Goal: Information Seeking & Learning: Learn about a topic

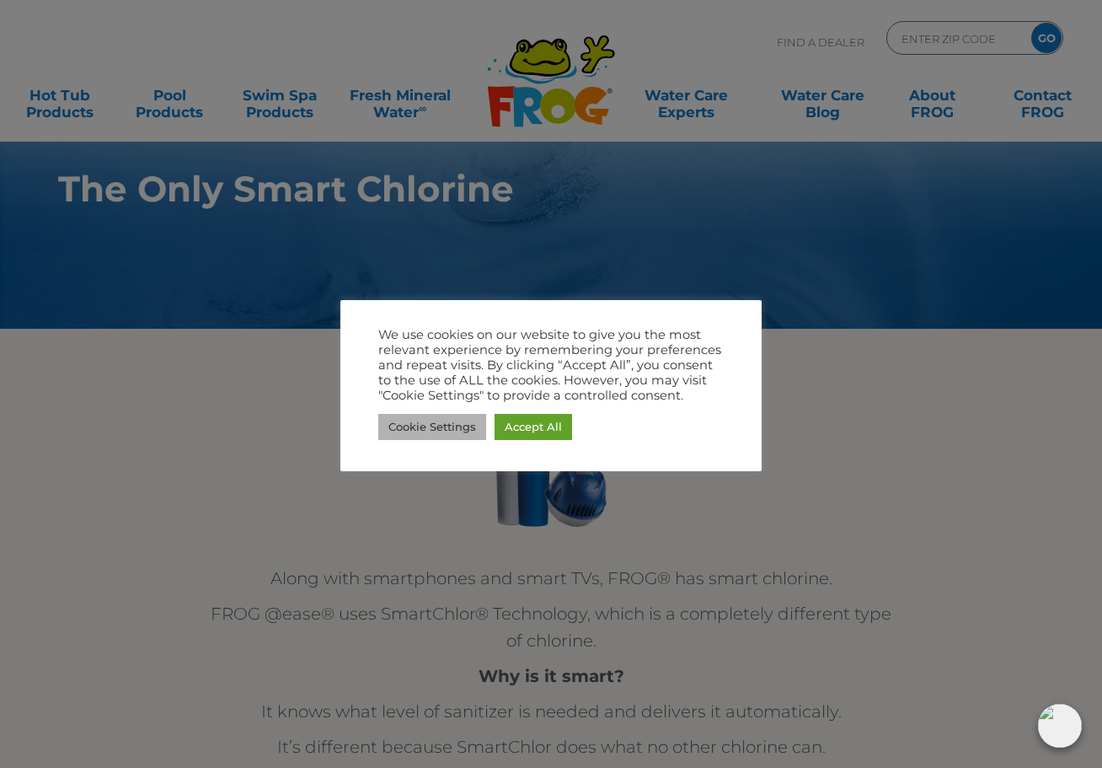
click at [429, 427] on link "Cookie Settings" at bounding box center [432, 427] width 108 height 26
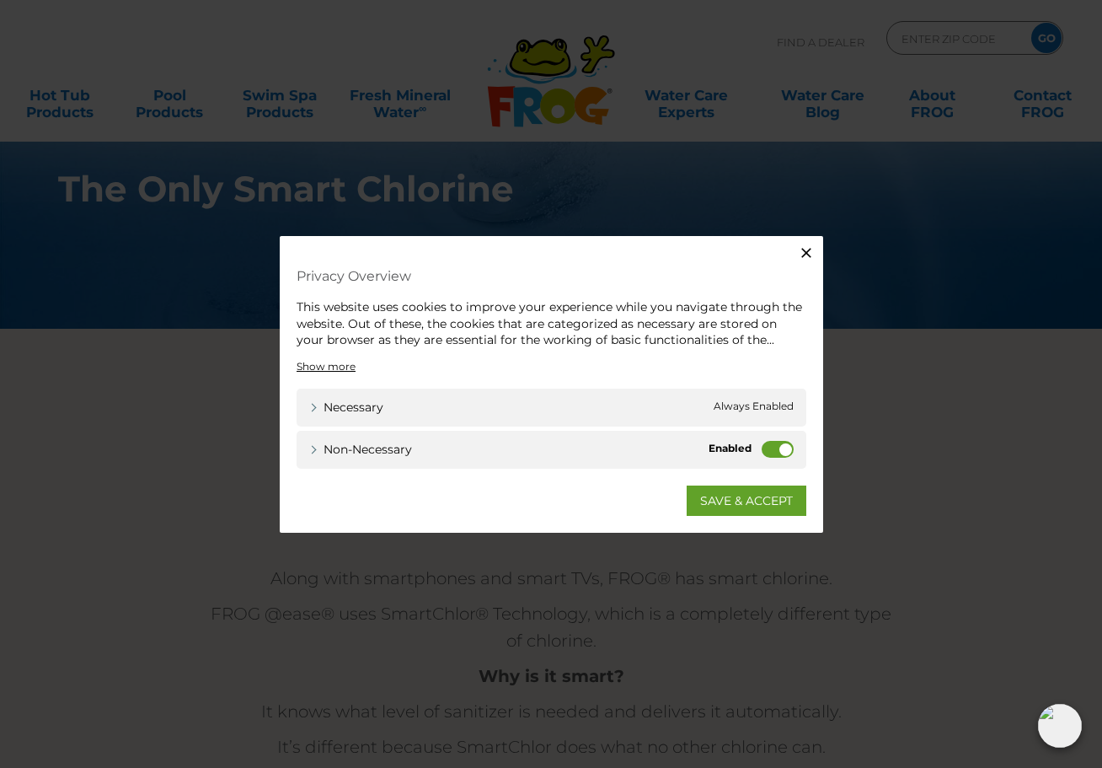
click at [764, 453] on label "Non-necessary" at bounding box center [778, 448] width 32 height 17
click at [0, 0] on input "Non-necessary" at bounding box center [0, 0] width 0 height 0
click at [757, 501] on link "SAVE & ACCEPT" at bounding box center [747, 500] width 120 height 30
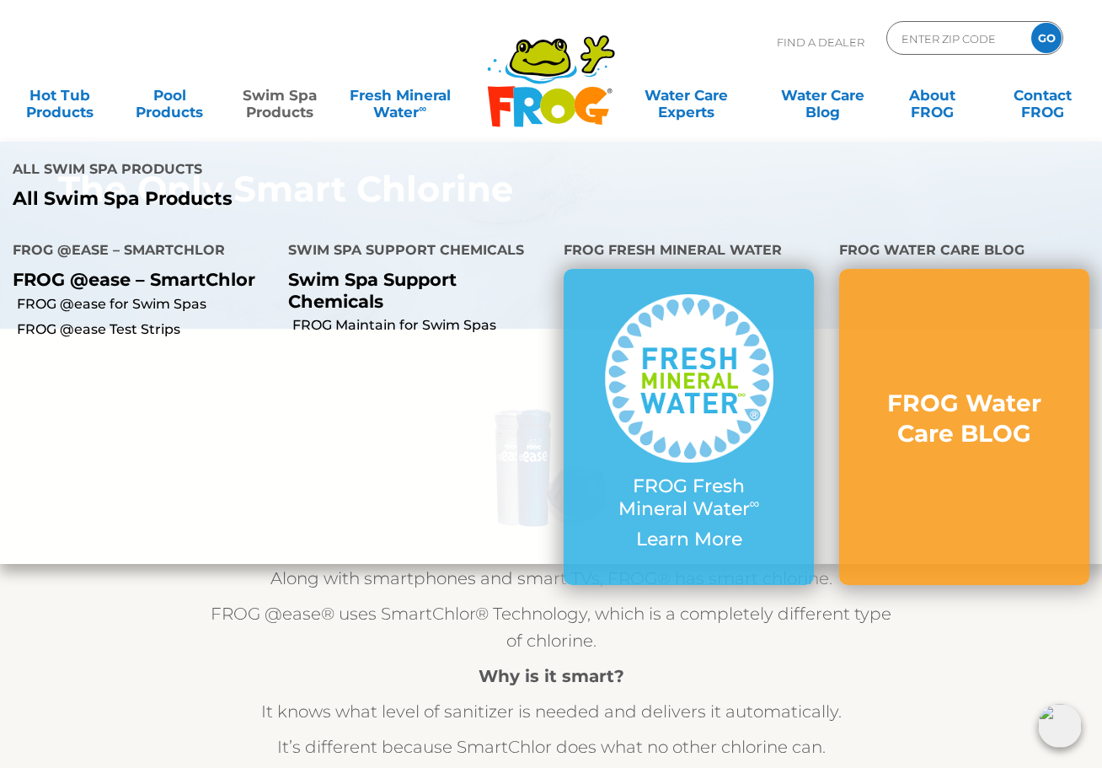
click at [298, 110] on link "Swim Spa Products" at bounding box center [279, 95] width 85 height 34
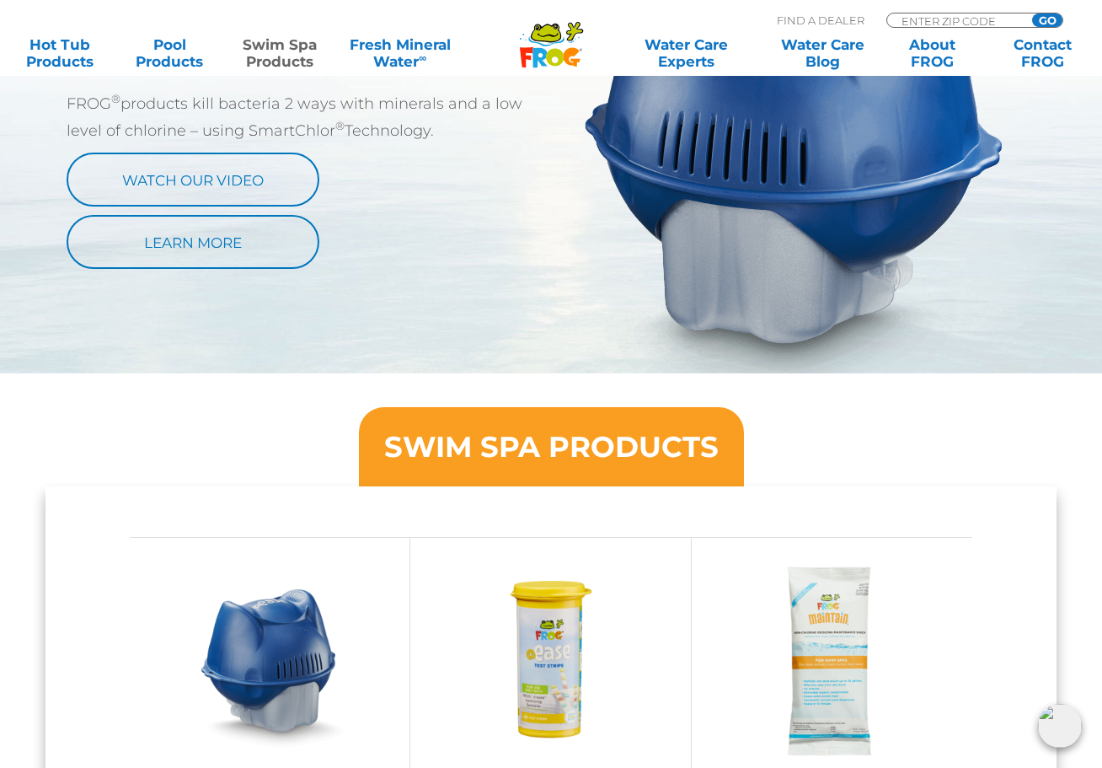
scroll to position [1505, 0]
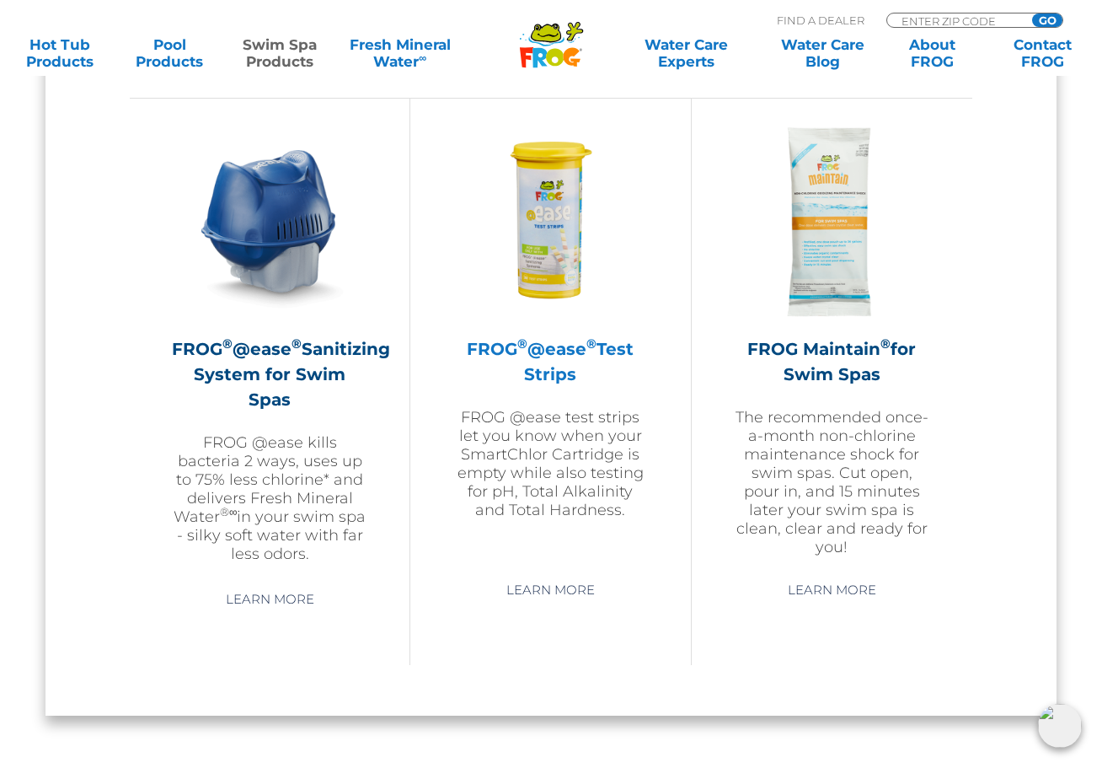
click at [547, 344] on h2 "FROG ® @ease ® Test Strips" at bounding box center [551, 361] width 196 height 51
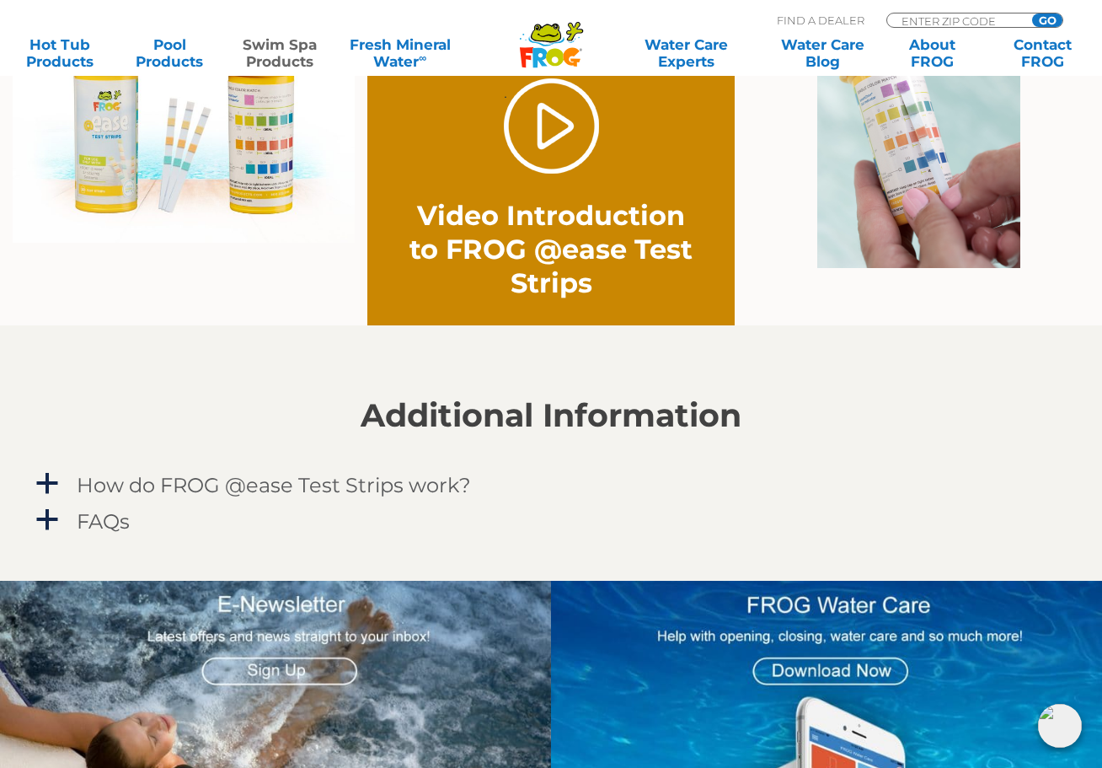
scroll to position [1338, 0]
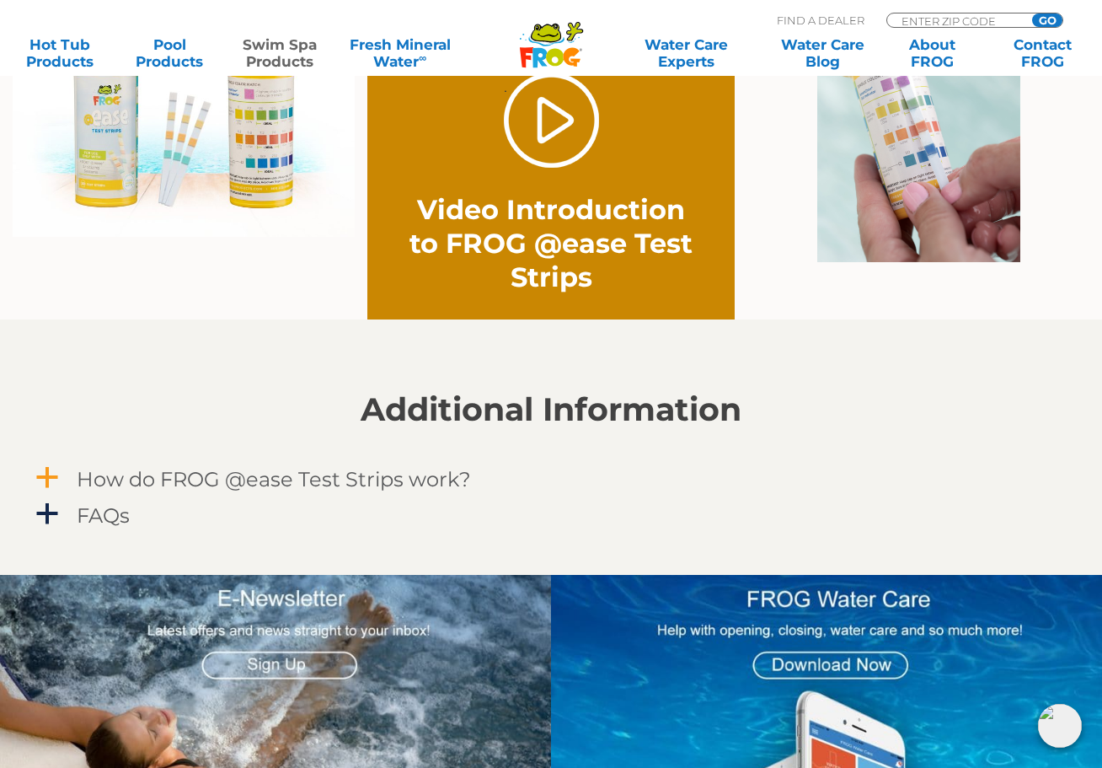
click at [48, 471] on span "a" at bounding box center [47, 477] width 25 height 25
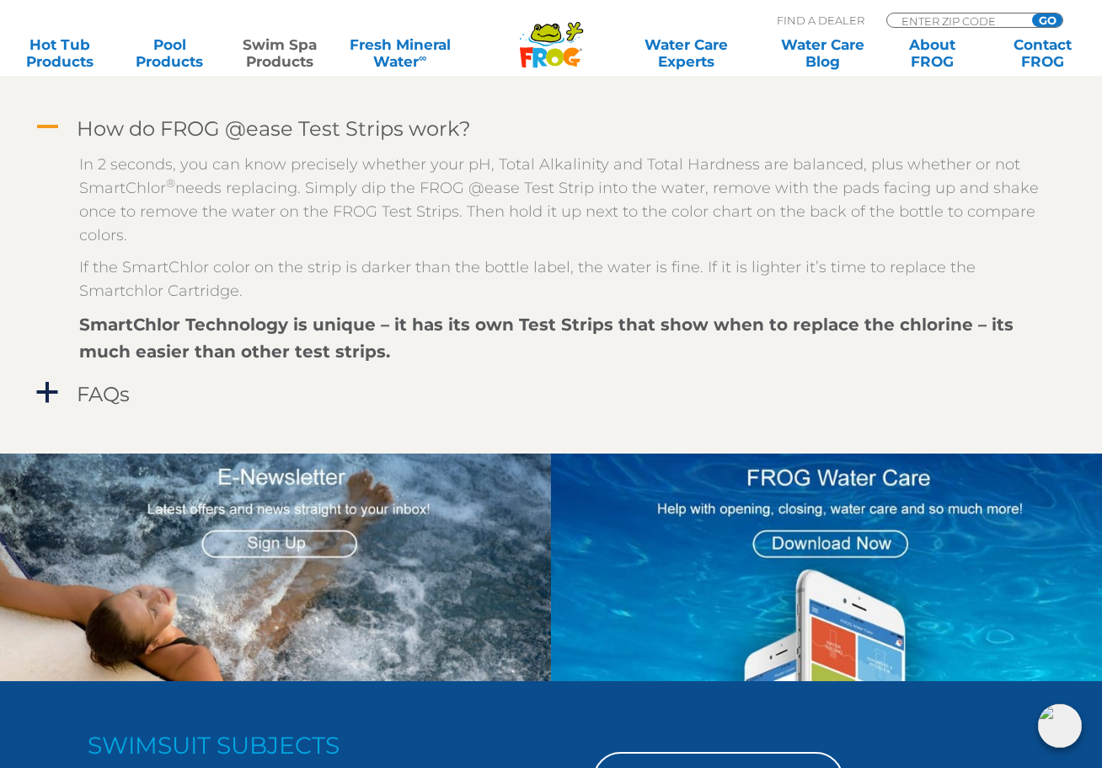
scroll to position [1697, 0]
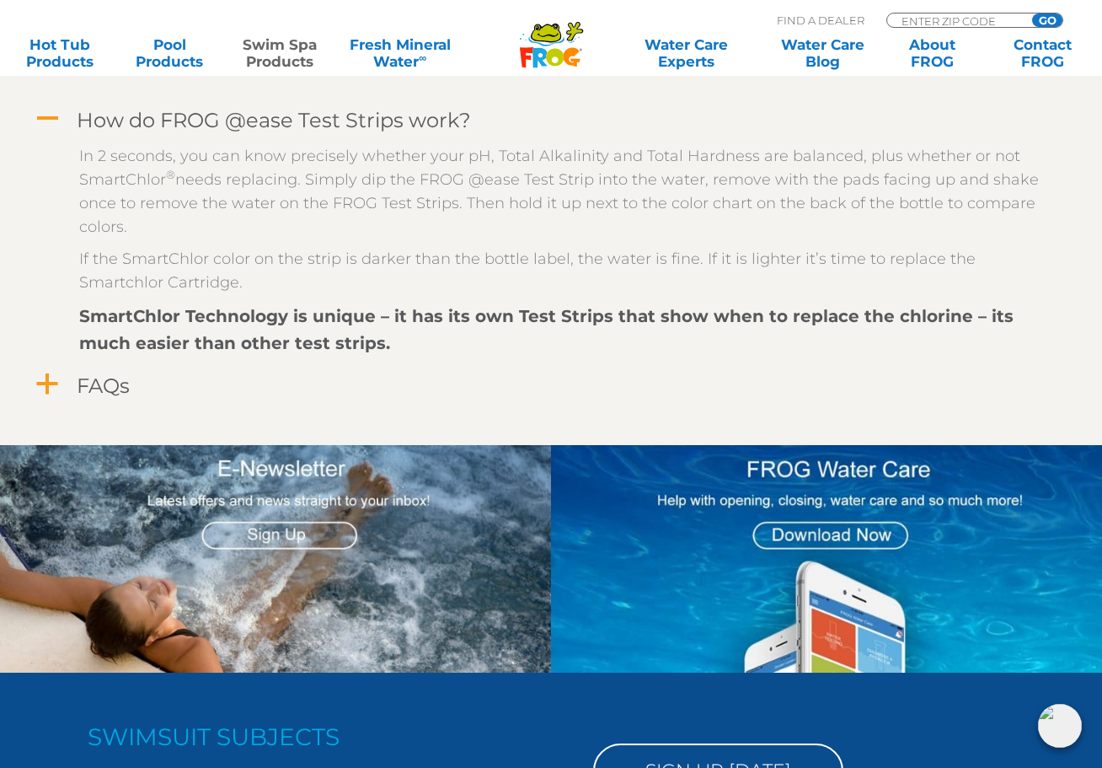
click at [43, 387] on span "a" at bounding box center [47, 384] width 25 height 25
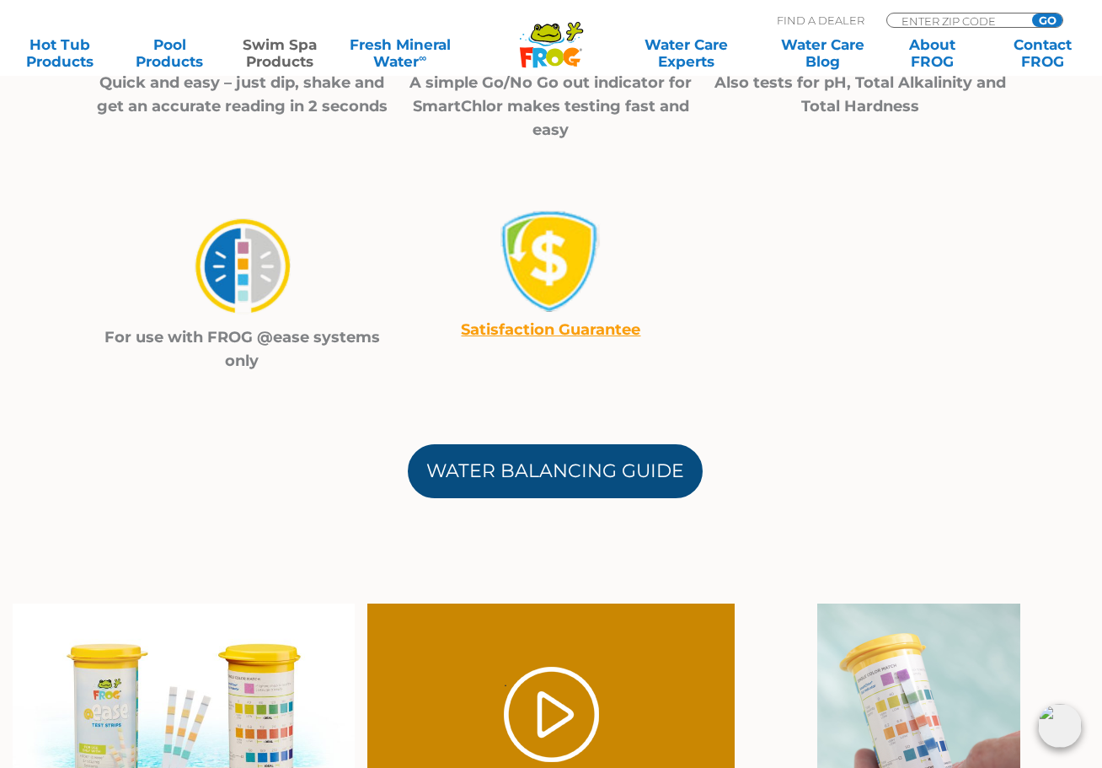
scroll to position [732, 0]
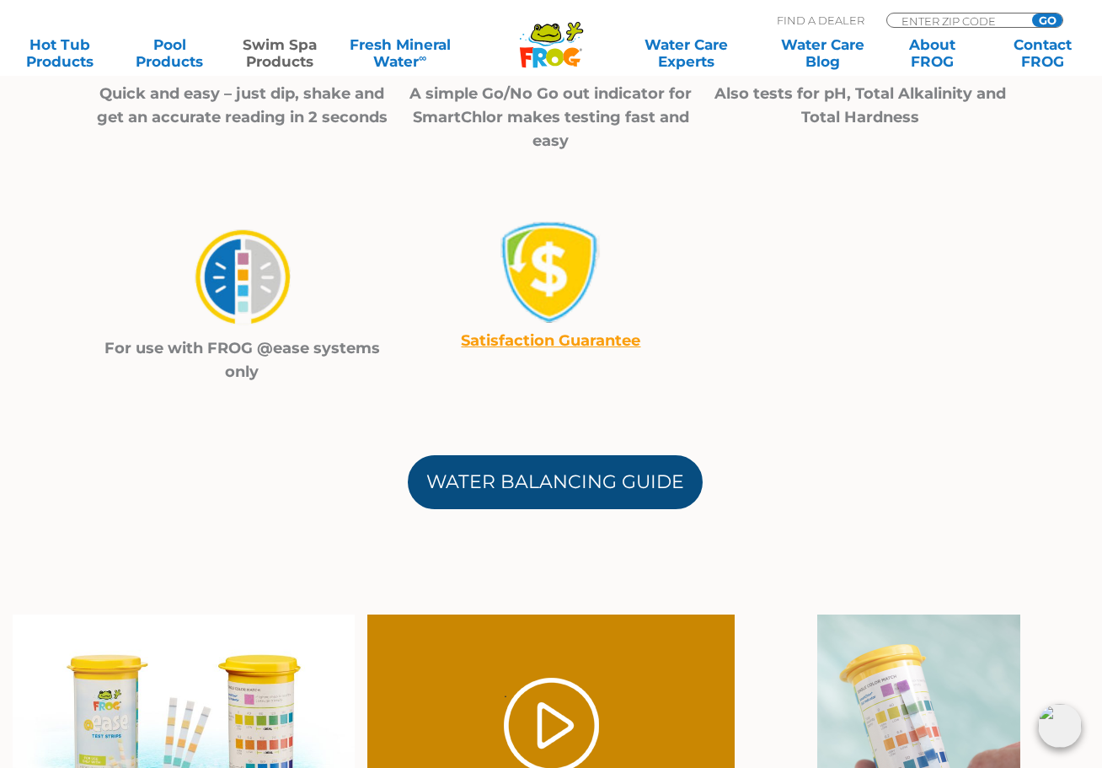
click at [475, 476] on link "Water Balancing Guide" at bounding box center [555, 482] width 295 height 54
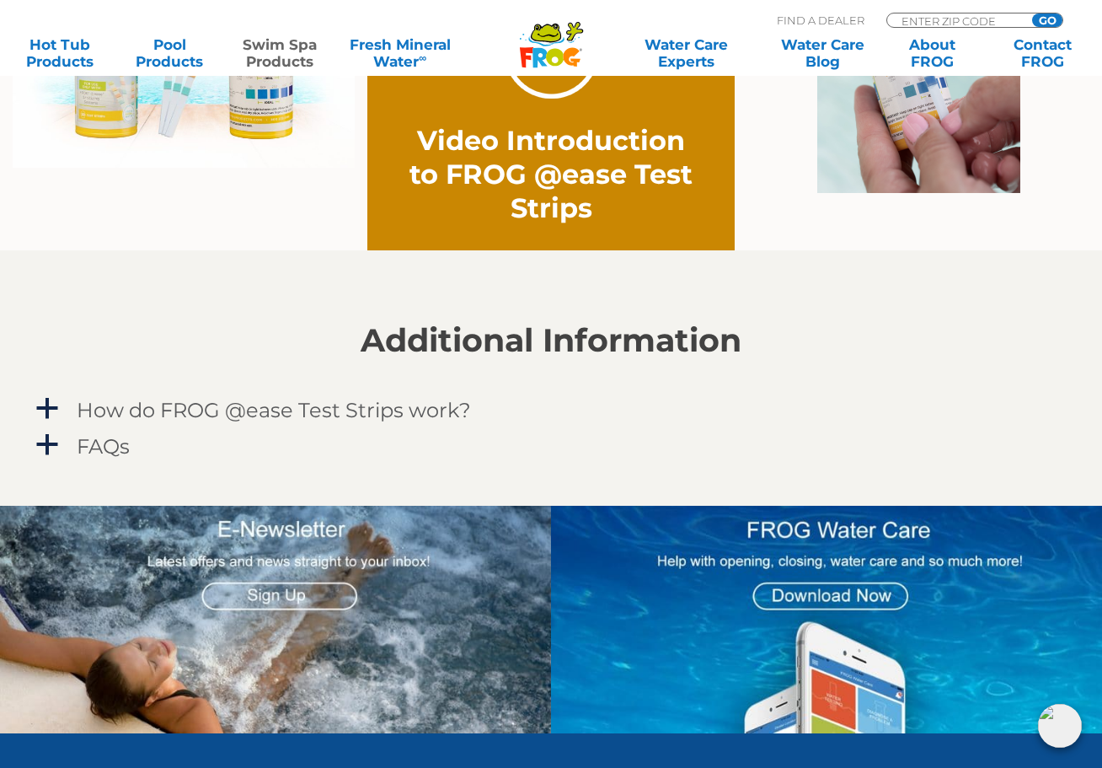
scroll to position [1430, 0]
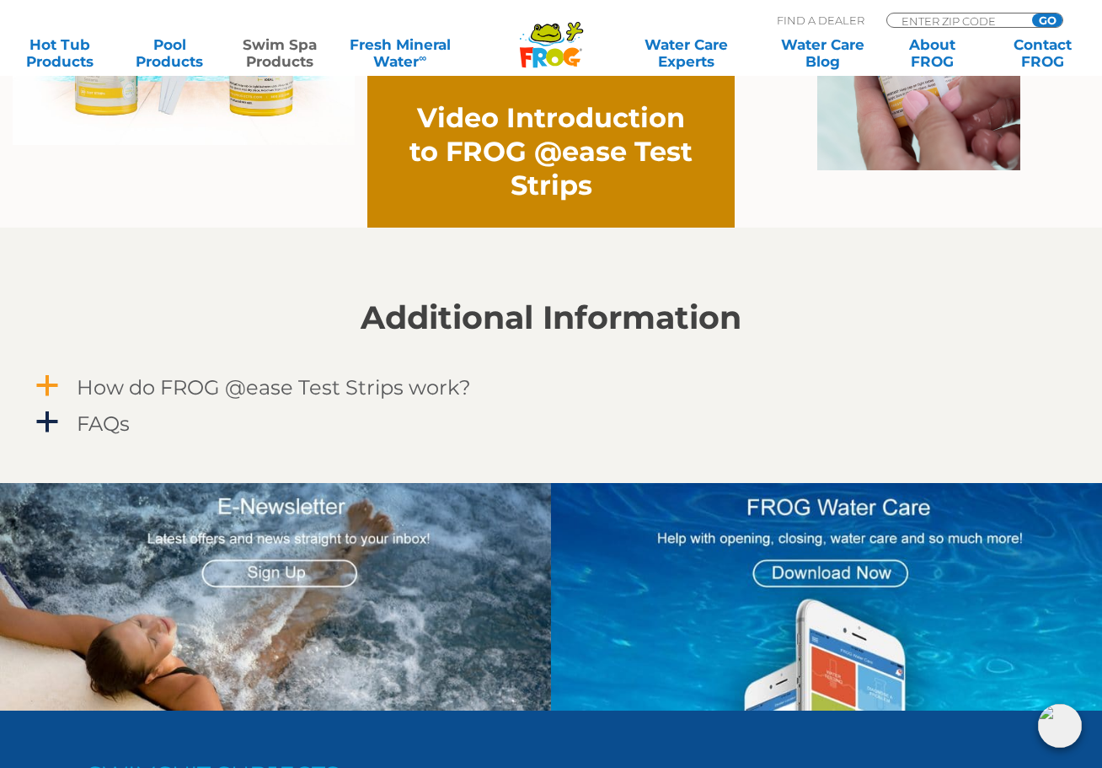
click at [44, 383] on span "a" at bounding box center [47, 385] width 25 height 25
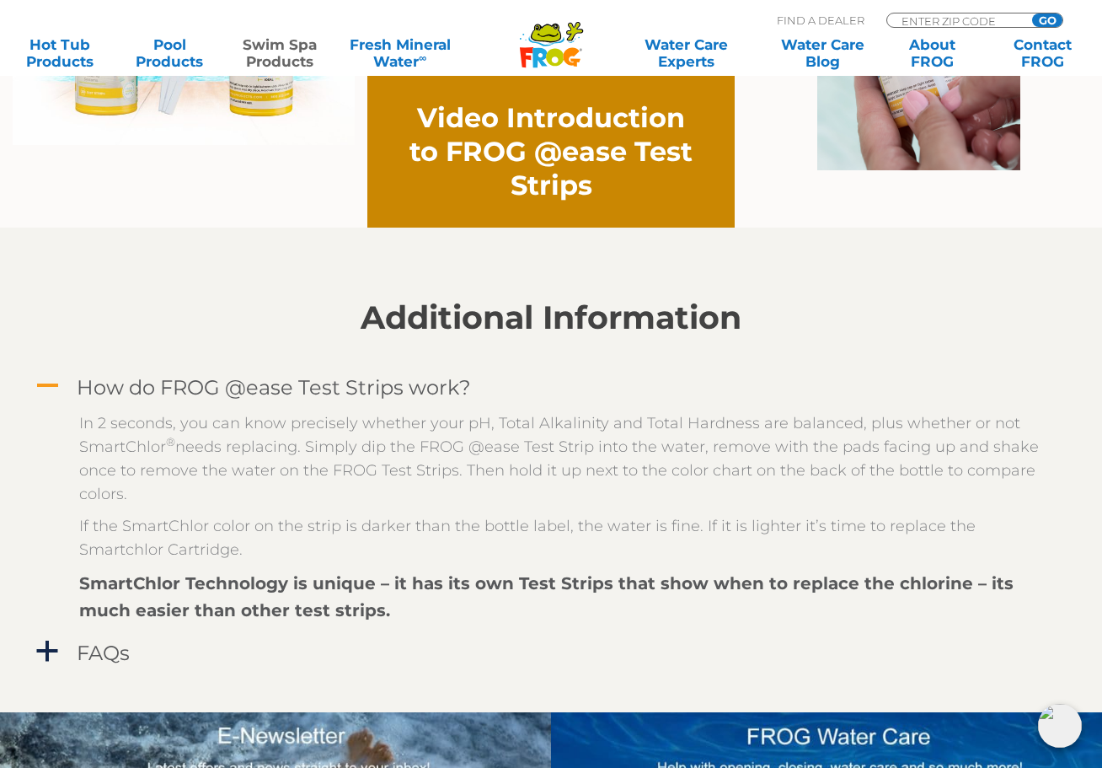
click at [44, 383] on span "A" at bounding box center [47, 385] width 25 height 25
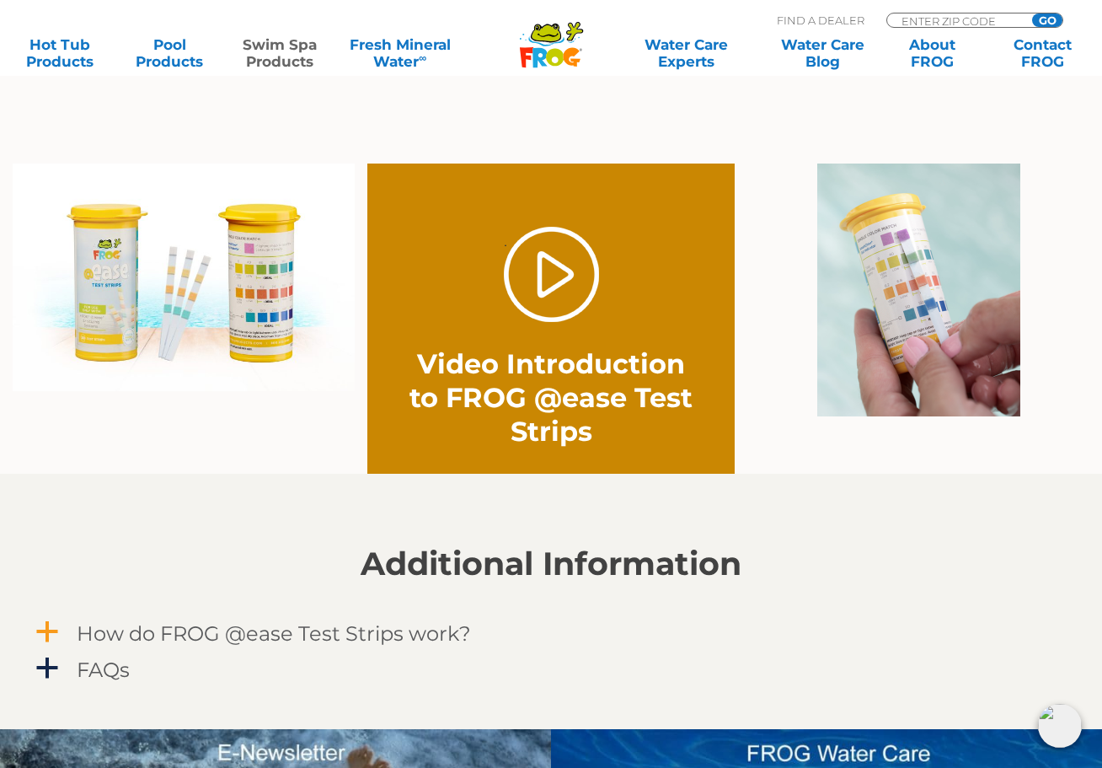
scroll to position [1178, 0]
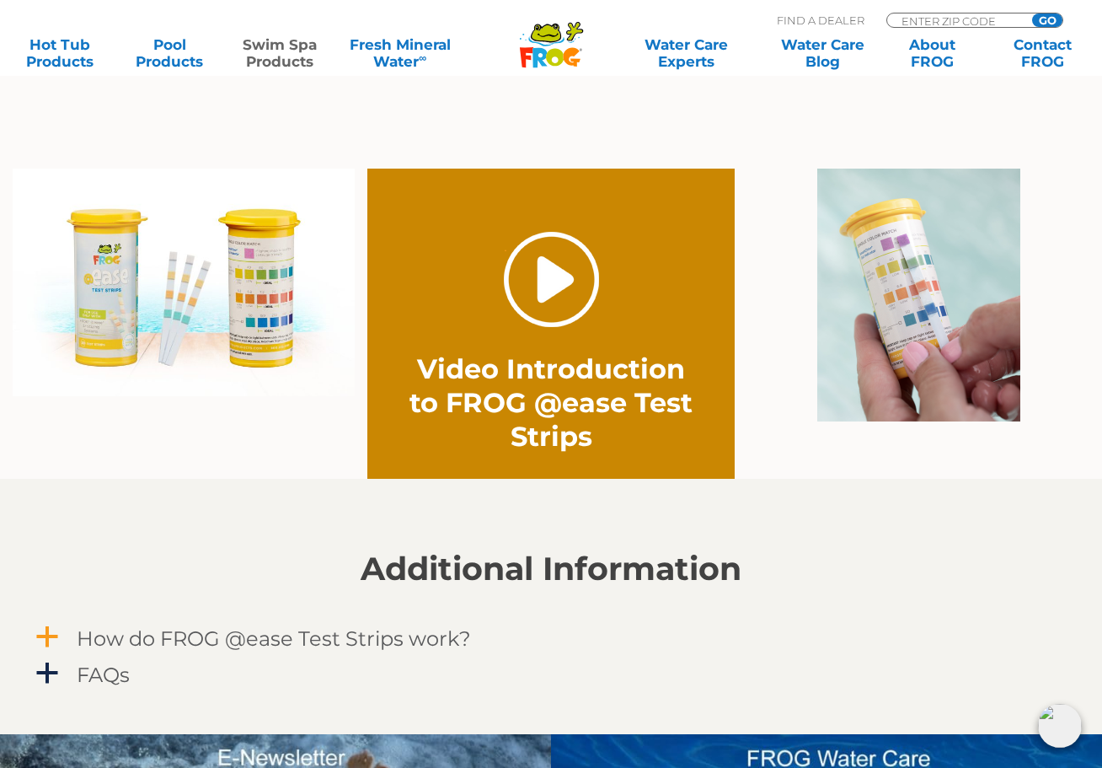
click at [553, 276] on link "." at bounding box center [551, 279] width 95 height 95
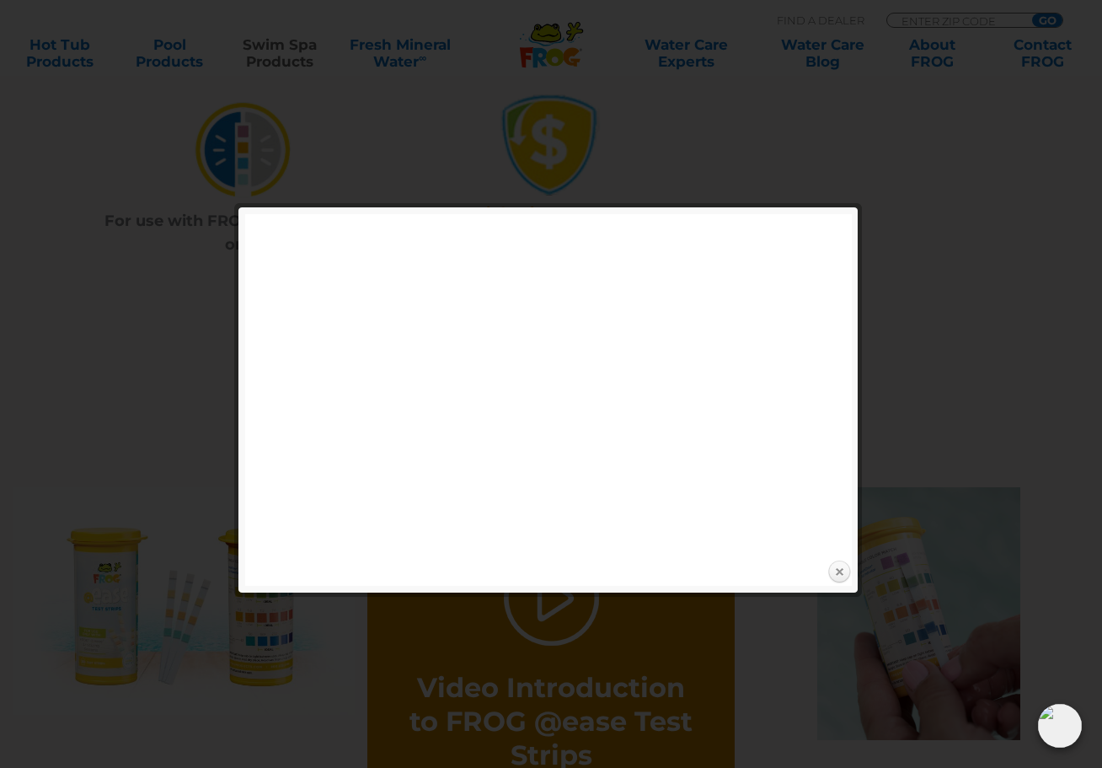
click at [838, 576] on link "Close" at bounding box center [839, 572] width 25 height 25
